Goal: Task Accomplishment & Management: Manage account settings

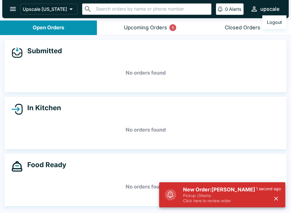
click at [194, 200] on p "Click here to review order" at bounding box center [219, 200] width 73 height 5
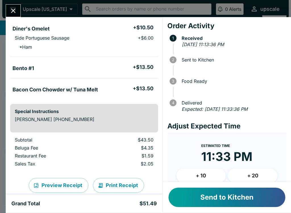
scroll to position [59, 0]
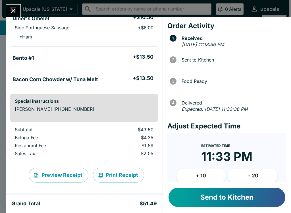
click at [193, 200] on button "Send to Kitchen" at bounding box center [227, 196] width 117 height 19
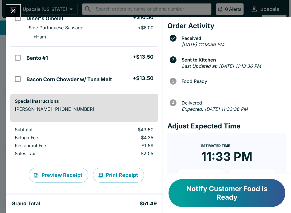
click at [112, 177] on button "Print Receipt" at bounding box center [118, 174] width 51 height 15
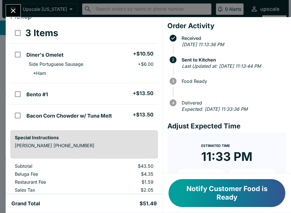
scroll to position [23, 0]
click at [11, 9] on icon "Close" at bounding box center [13, 11] width 5 height 5
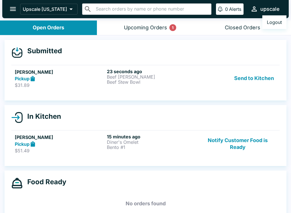
click at [118, 78] on div at bounding box center [145, 106] width 291 height 213
click at [210, 85] on div "Send to Kitchen" at bounding box center [237, 79] width 77 height 20
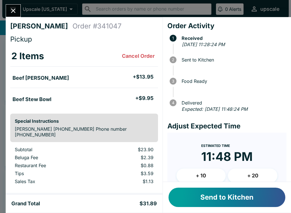
click at [206, 192] on button "Send to Kitchen" at bounding box center [227, 196] width 117 height 19
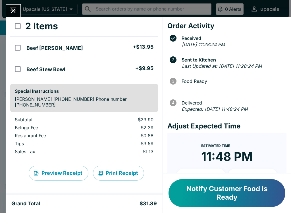
scroll to position [30, 0]
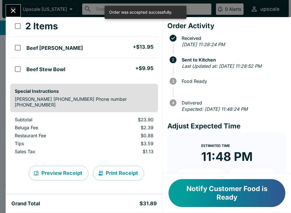
click at [14, 6] on button "Close" at bounding box center [13, 11] width 15 height 12
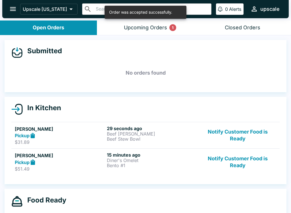
click at [123, 164] on p "Bento #1" at bounding box center [152, 165] width 90 height 5
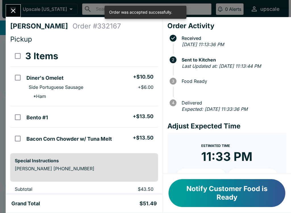
click at [205, 199] on button "Notify Customer Food is Ready" at bounding box center [227, 193] width 117 height 28
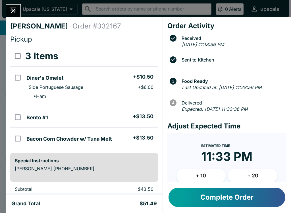
click at [202, 191] on button "Complete Order" at bounding box center [227, 196] width 117 height 19
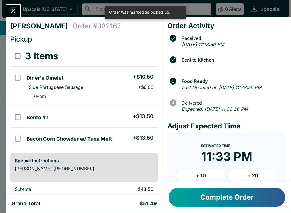
click at [7, 9] on button "Close" at bounding box center [13, 11] width 15 height 12
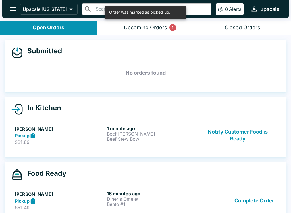
click at [231, 197] on div "Complete Order" at bounding box center [237, 201] width 77 height 20
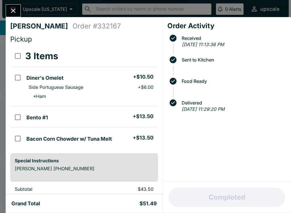
click at [14, 6] on button "Close" at bounding box center [13, 11] width 15 height 12
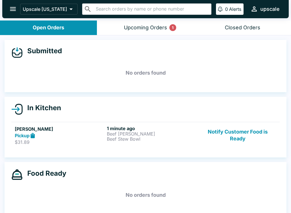
click at [147, 26] on div "Upcoming Orders 1" at bounding box center [145, 27] width 43 height 7
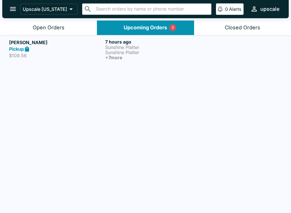
click at [86, 50] on div "Pickup" at bounding box center [56, 49] width 94 height 7
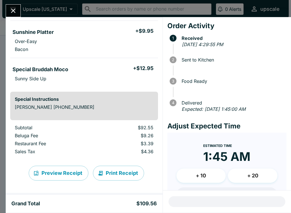
scroll to position [307, 0]
click at [8, 8] on button "Close" at bounding box center [13, 11] width 15 height 12
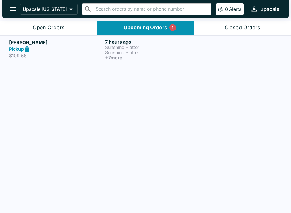
click at [119, 47] on p "Sunshine Platter" at bounding box center [152, 47] width 94 height 5
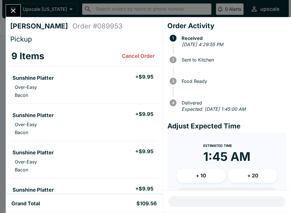
click at [13, 8] on icon "Close" at bounding box center [13, 11] width 8 height 8
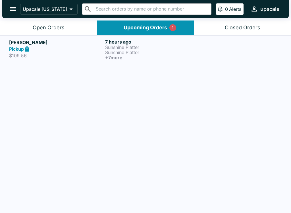
click at [94, 9] on input "text" at bounding box center [151, 9] width 115 height 8
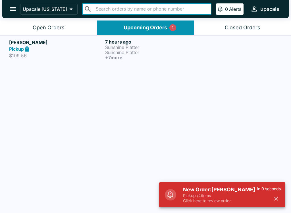
click at [118, 48] on p "Sunshine Platter" at bounding box center [152, 47] width 94 height 5
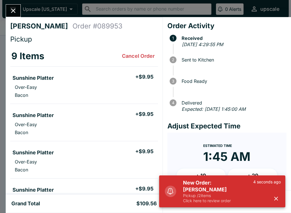
click at [190, 186] on h5 "New Order: [PERSON_NAME]" at bounding box center [218, 186] width 70 height 14
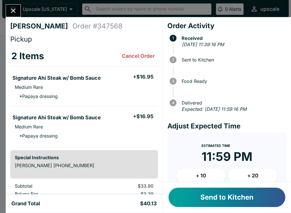
click at [198, 199] on button "Send to Kitchen" at bounding box center [227, 196] width 117 height 19
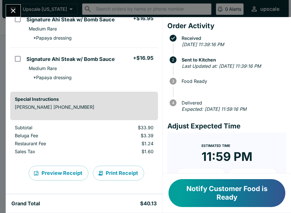
scroll to position [58, 0]
click at [12, 12] on icon "Close" at bounding box center [13, 11] width 5 height 5
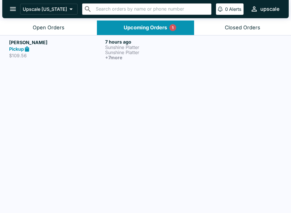
click at [47, 36] on link "[PERSON_NAME] Pickup $109.56 7 hours ago Sunshine Platter Sunshine Platter + 7 …" at bounding box center [145, 49] width 291 height 28
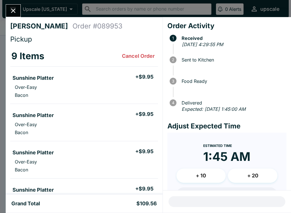
click at [47, 36] on h4 "Pickup" at bounding box center [84, 39] width 148 height 9
click at [14, 5] on button "Close" at bounding box center [13, 11] width 15 height 12
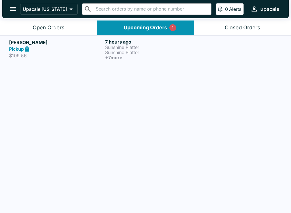
click at [152, 30] on div "Upcoming Orders 1" at bounding box center [146, 27] width 44 height 7
click at [247, 27] on div "Closed Orders" at bounding box center [243, 27] width 36 height 7
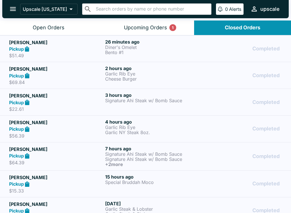
click at [40, 24] on div "Open Orders" at bounding box center [49, 27] width 32 height 7
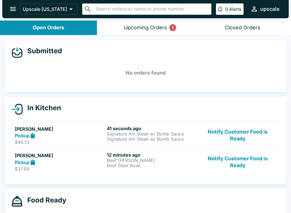
click at [234, 163] on button "Notify Customer Food is Ready" at bounding box center [237, 162] width 77 height 20
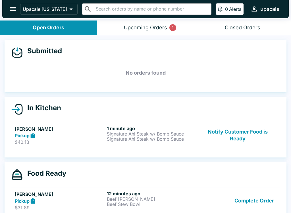
click at [237, 205] on button "Complete Order" at bounding box center [254, 201] width 44 height 20
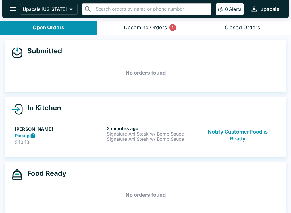
click at [204, 132] on button "Notify Customer Food is Ready" at bounding box center [237, 135] width 77 height 20
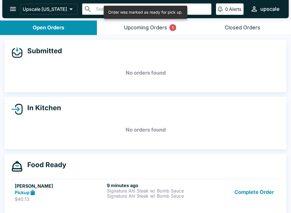
click at [252, 186] on button "Complete Order" at bounding box center [254, 192] width 44 height 20
